Goal: Communication & Community: Answer question/provide support

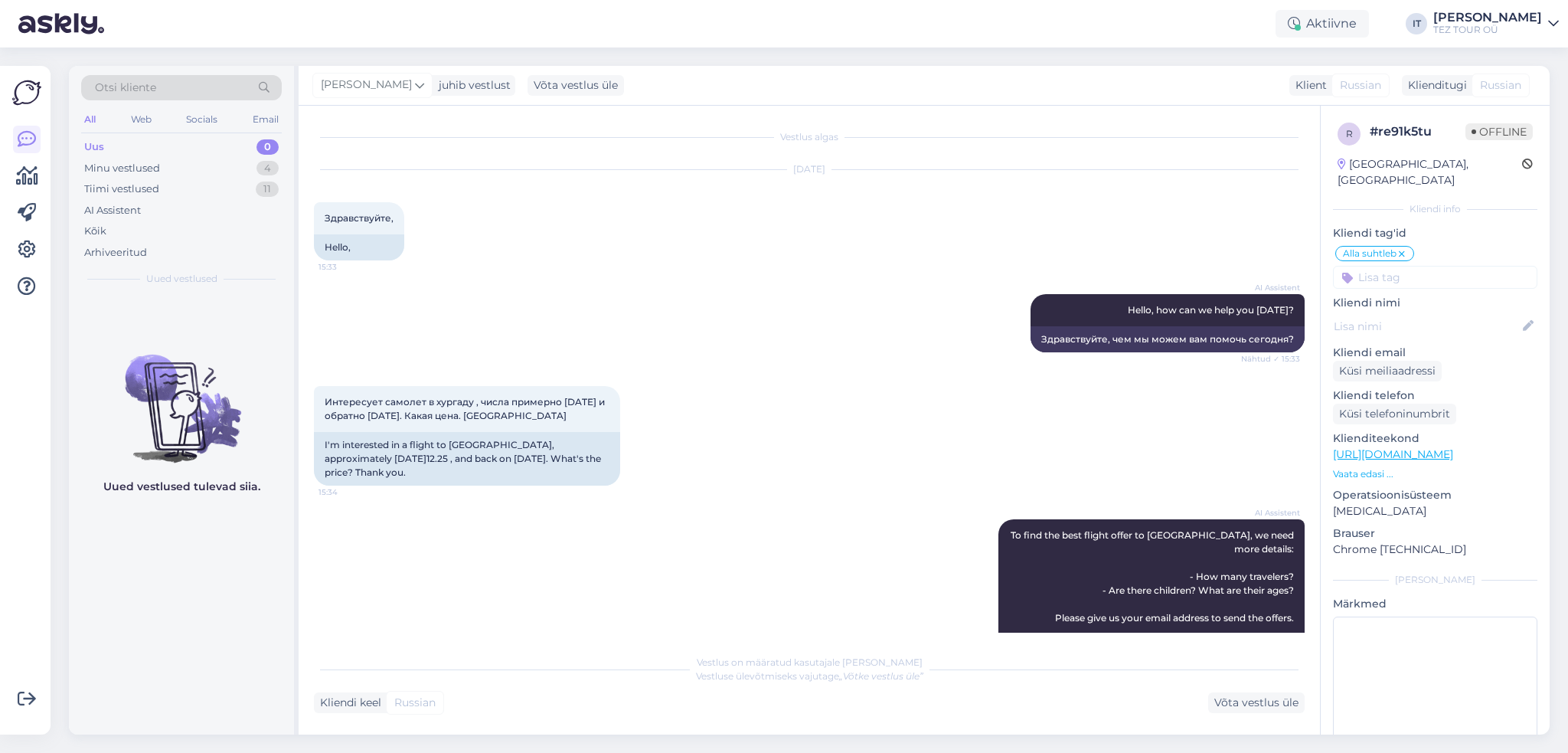
scroll to position [965, 0]
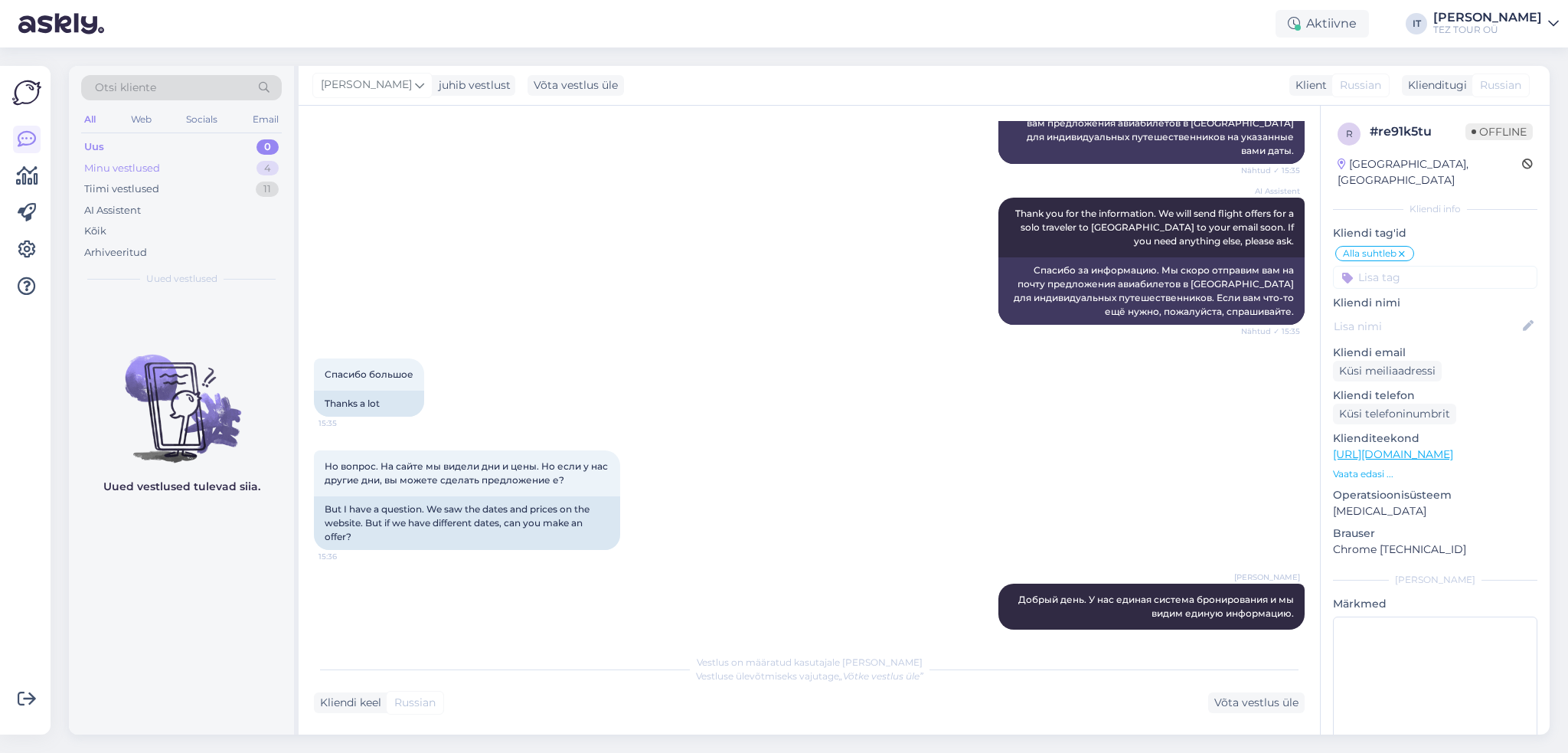
click at [195, 171] on div "Minu vestlused 4" at bounding box center [181, 168] width 200 height 21
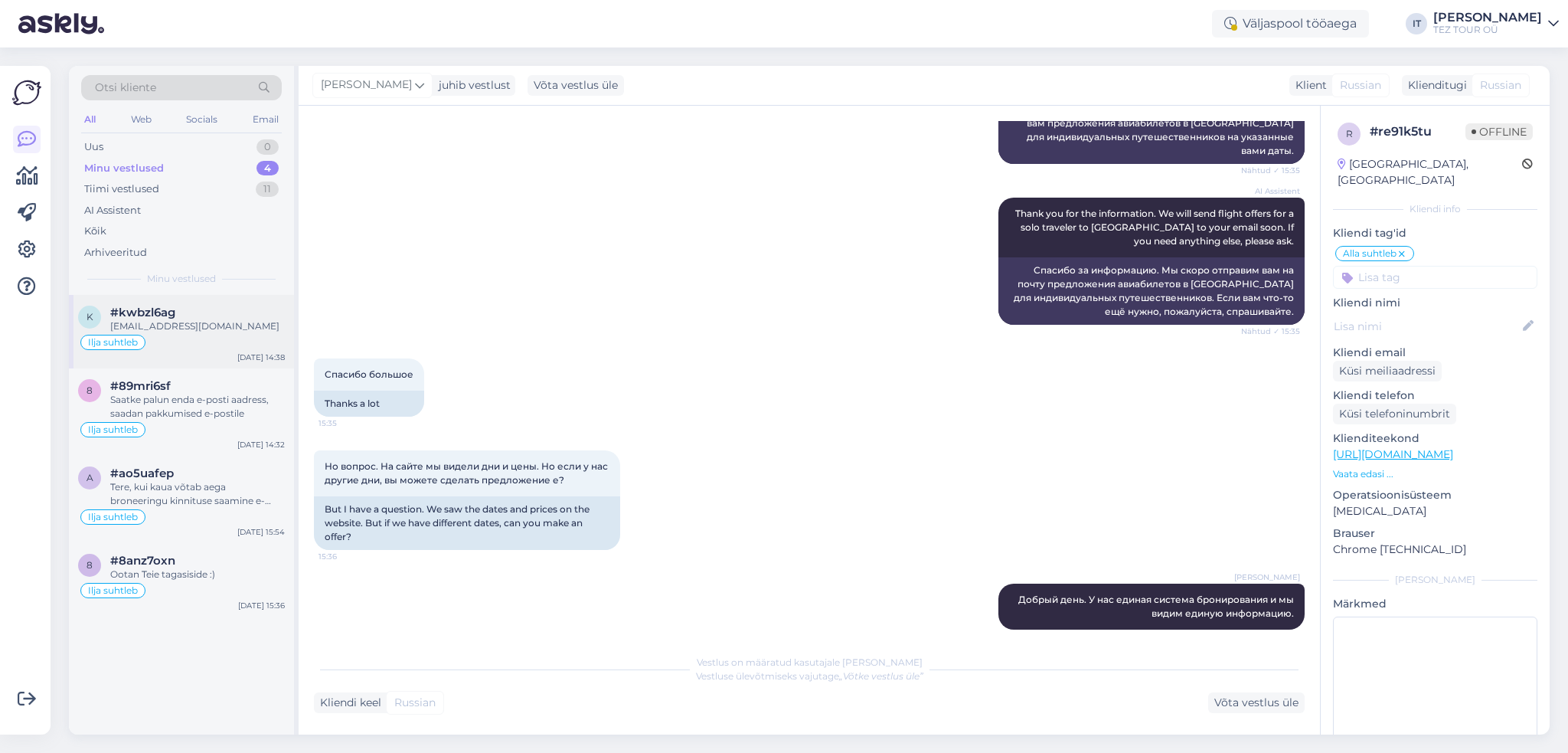
click at [220, 327] on div "[EMAIL_ADDRESS][DOMAIN_NAME]" at bounding box center [197, 326] width 174 height 14
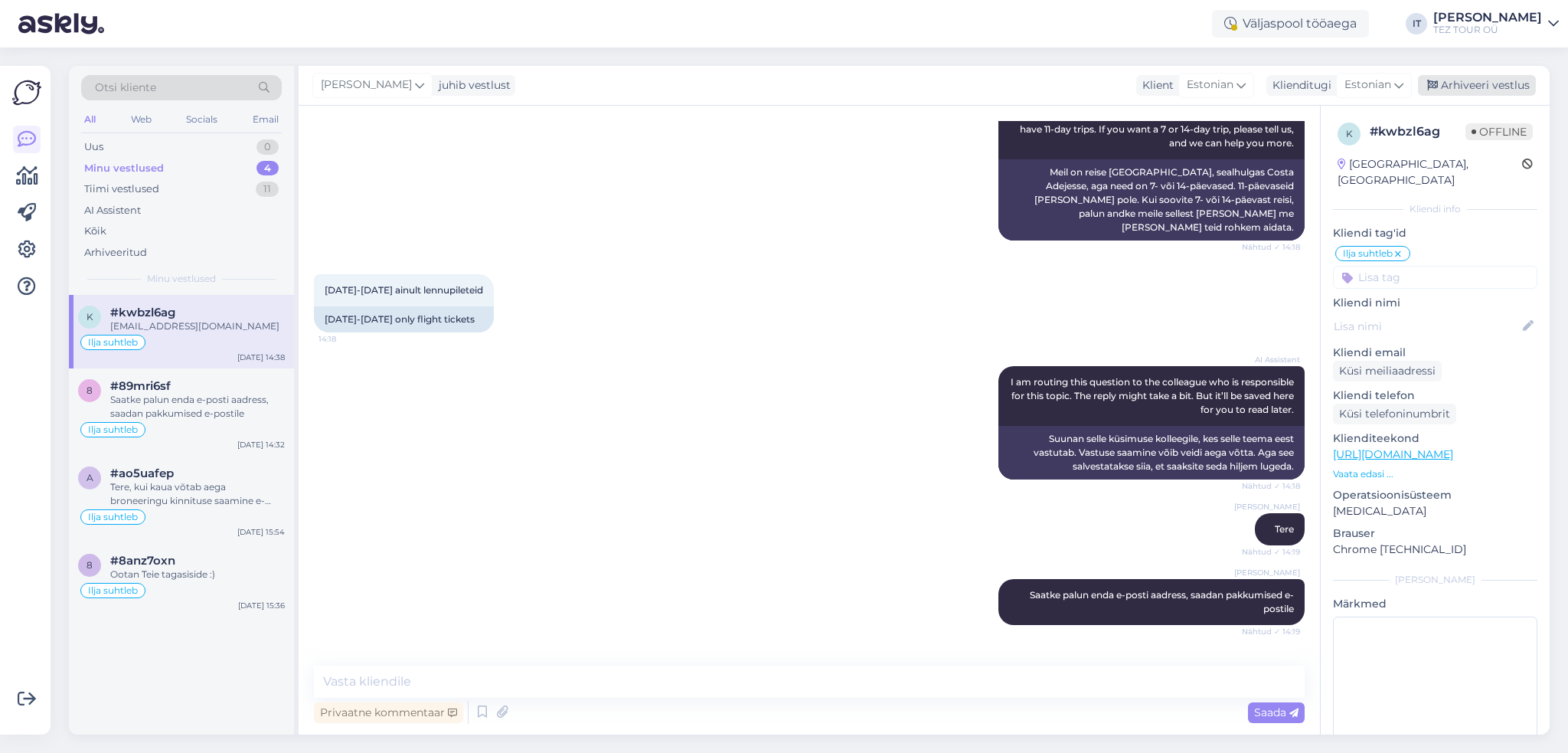
click at [1473, 88] on div "Arhiveeri vestlus" at bounding box center [1476, 85] width 118 height 21
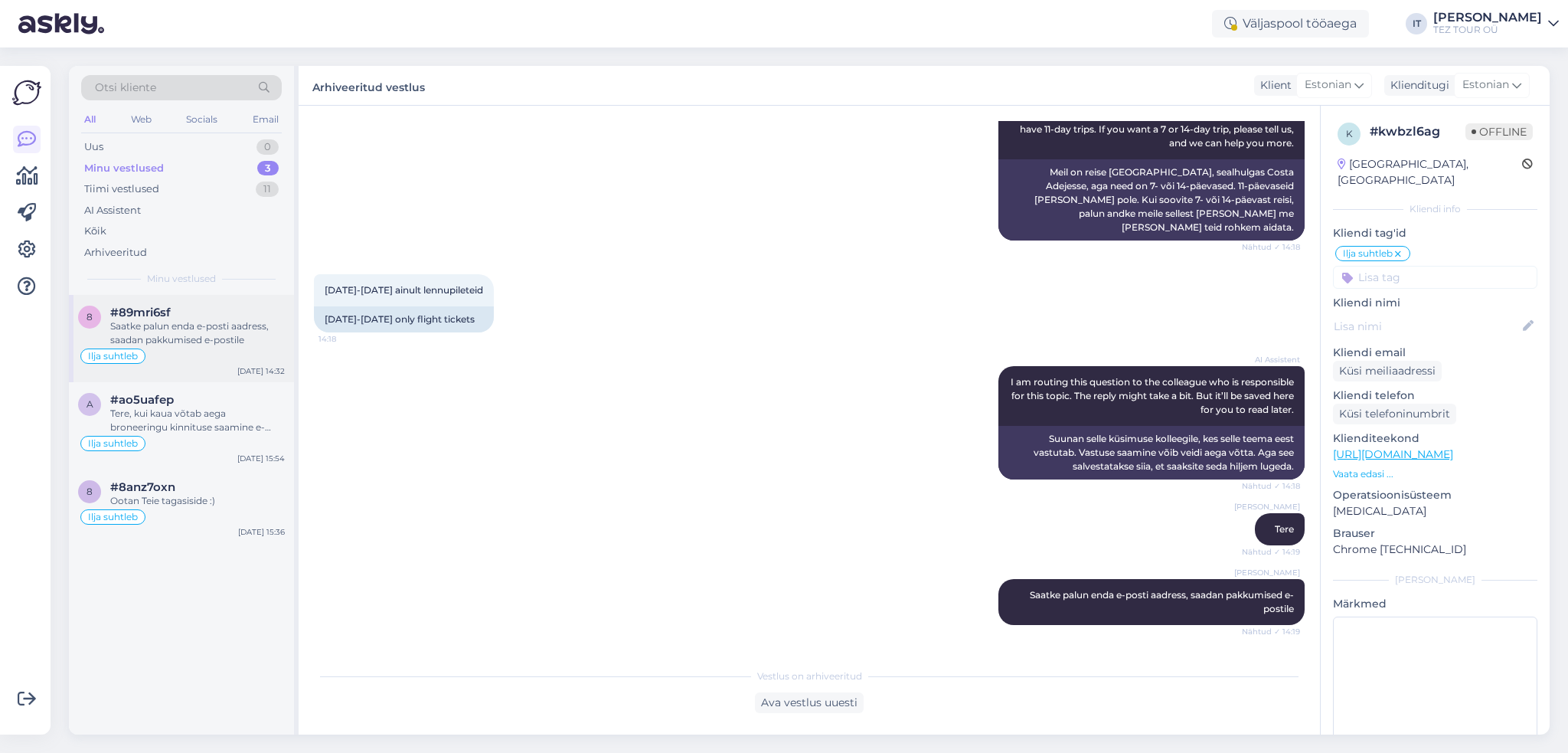
click at [227, 335] on div "Saatke palun enda e-posti aadress, saadan pakkumised e-postile" at bounding box center [197, 333] width 174 height 28
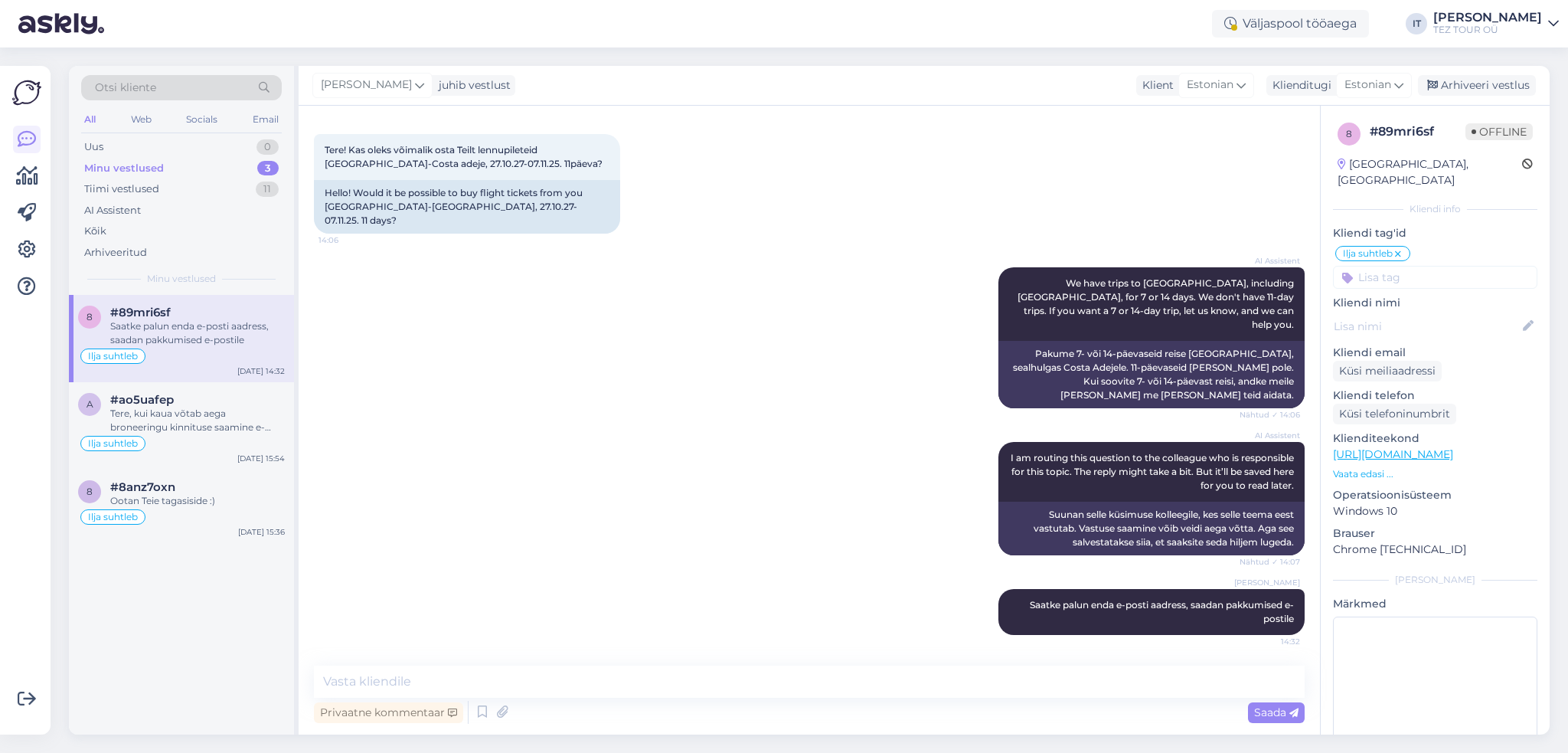
scroll to position [26, 0]
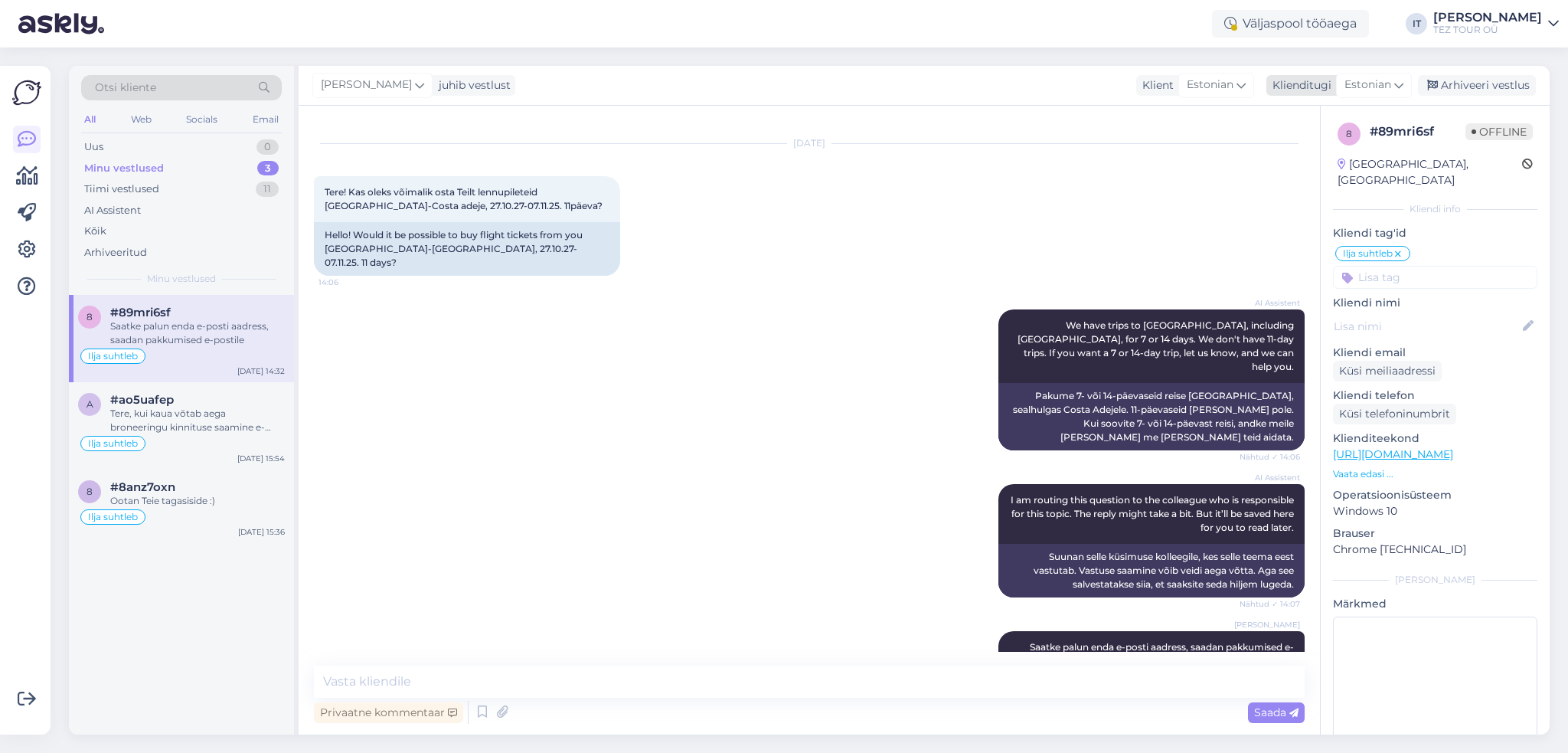
click at [1508, 84] on div "Arhiveeri vestlus" at bounding box center [1476, 85] width 118 height 21
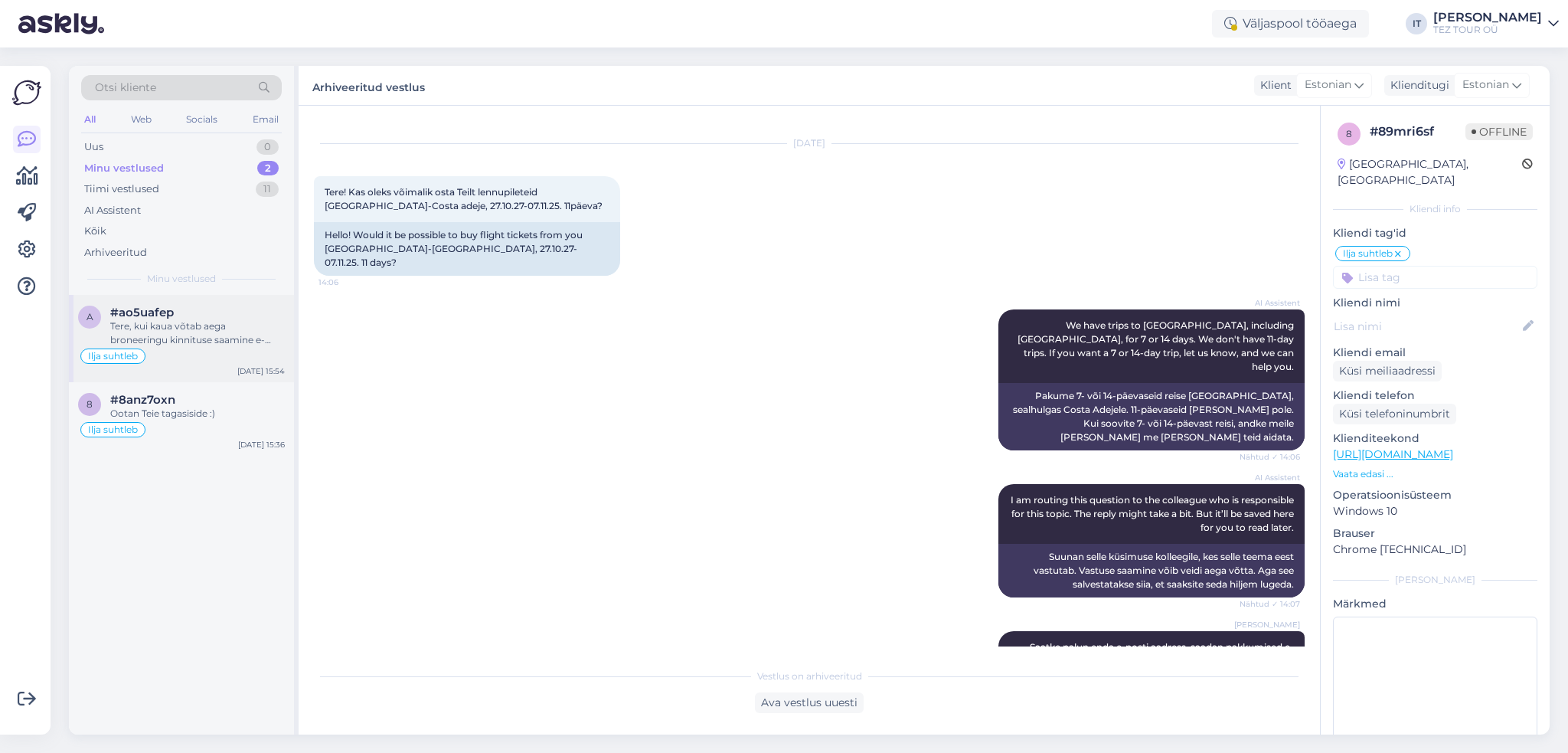
click at [208, 357] on div "Ilja suhtleb" at bounding box center [181, 356] width 207 height 18
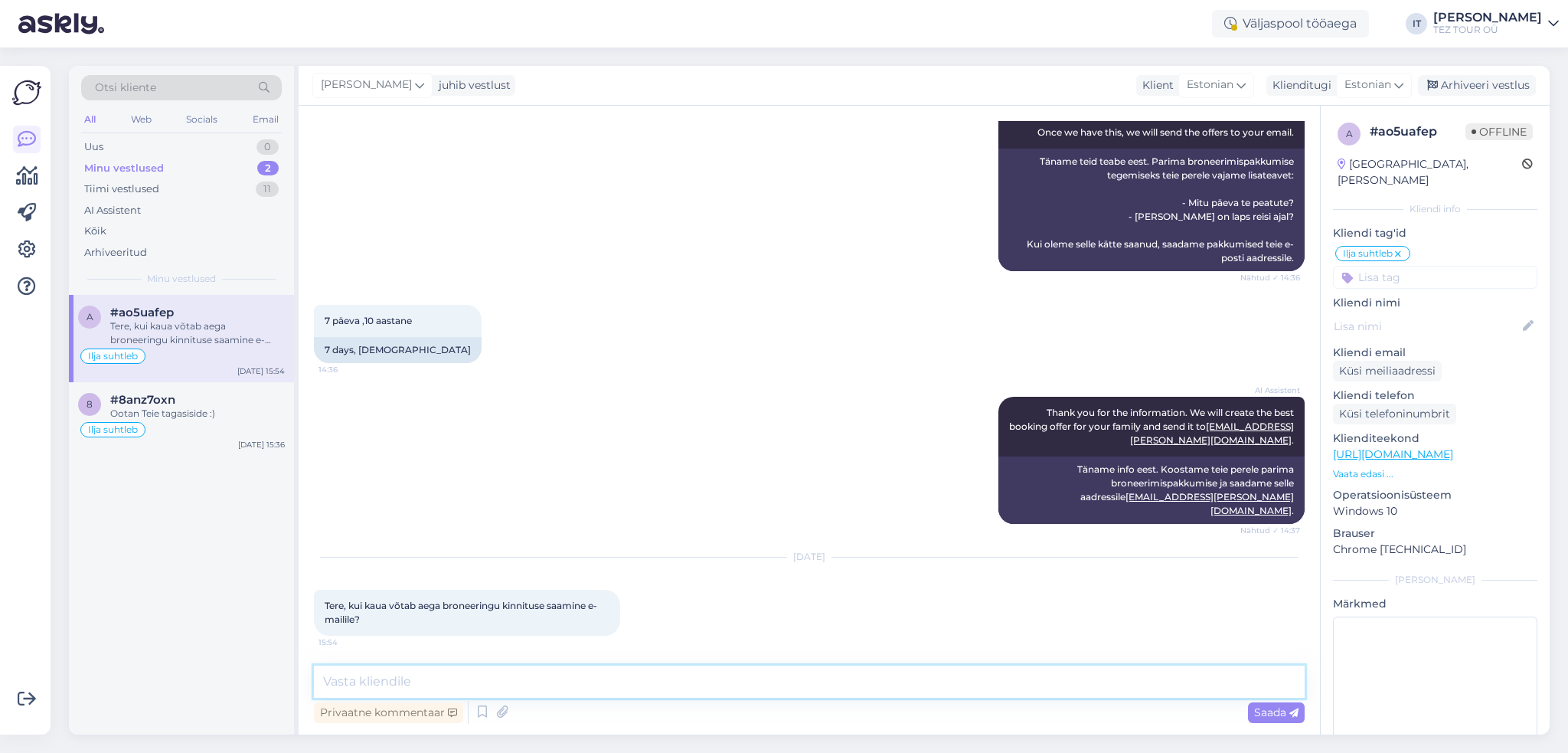
click at [680, 684] on textarea at bounding box center [809, 681] width 991 height 32
click at [1504, 79] on div "Arhiveeri vestlus" at bounding box center [1476, 85] width 118 height 21
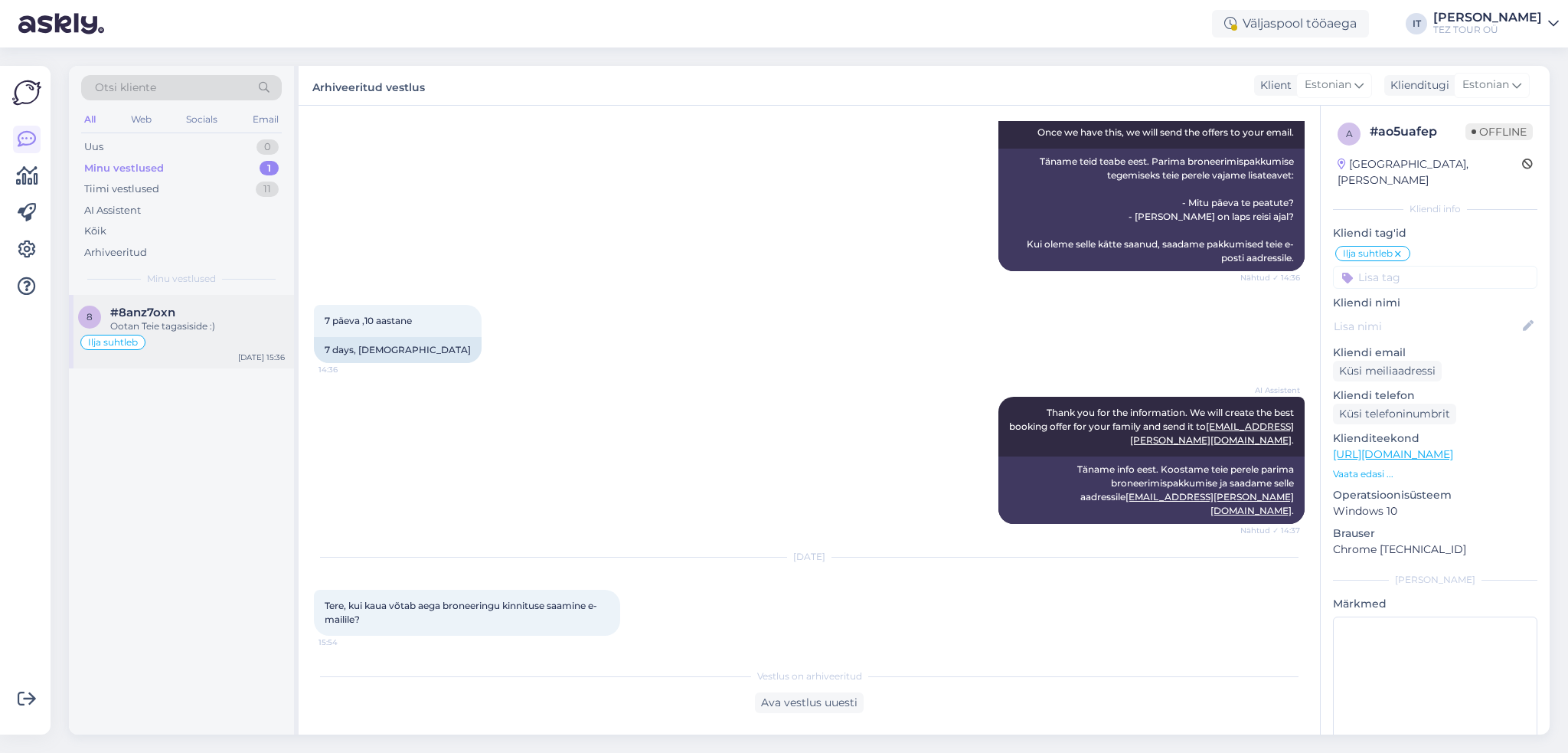
click at [230, 330] on div "Ootan Teie tagasiside :)" at bounding box center [197, 326] width 174 height 14
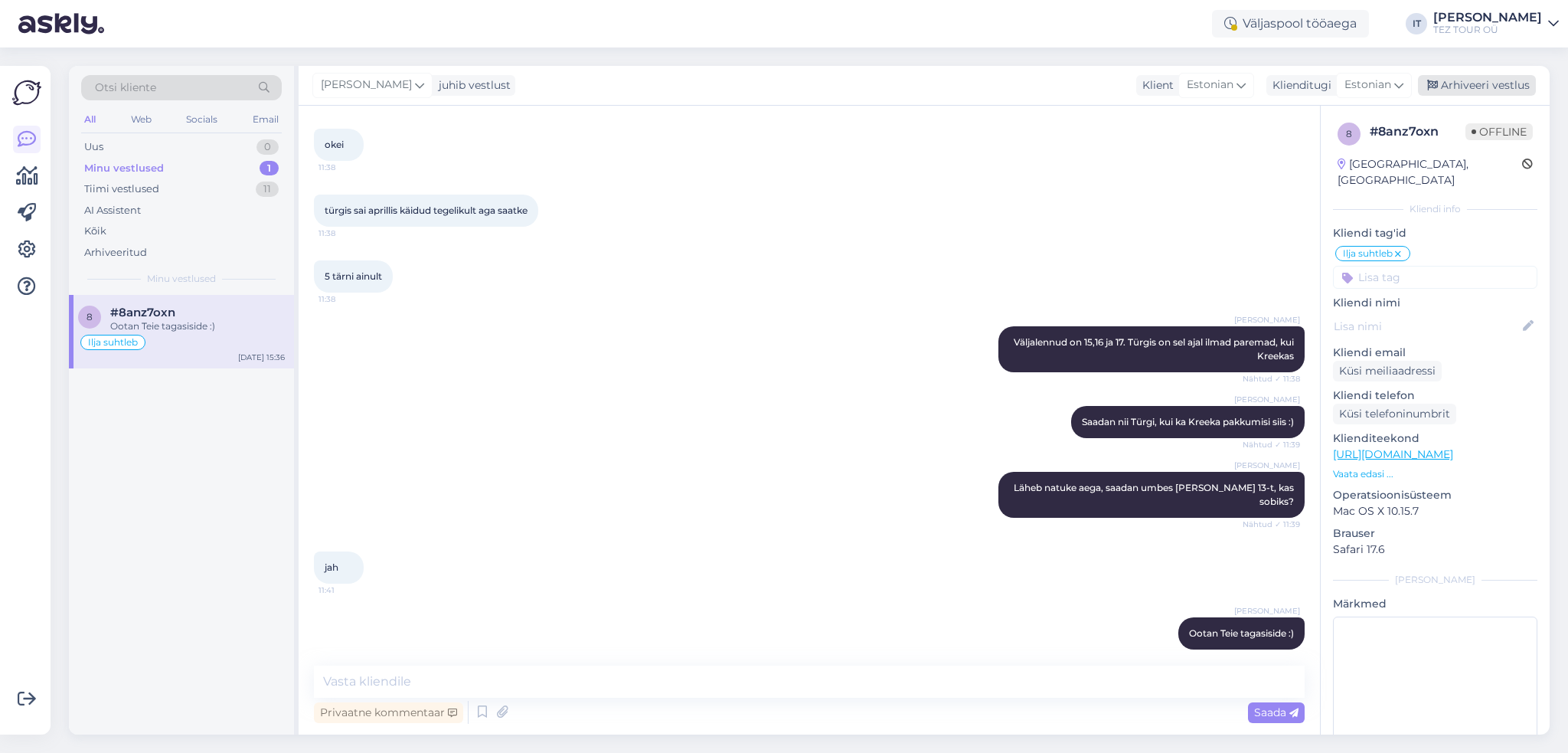
click at [1460, 88] on div "Arhiveeri vestlus" at bounding box center [1476, 85] width 118 height 21
